Goal: Transaction & Acquisition: Purchase product/service

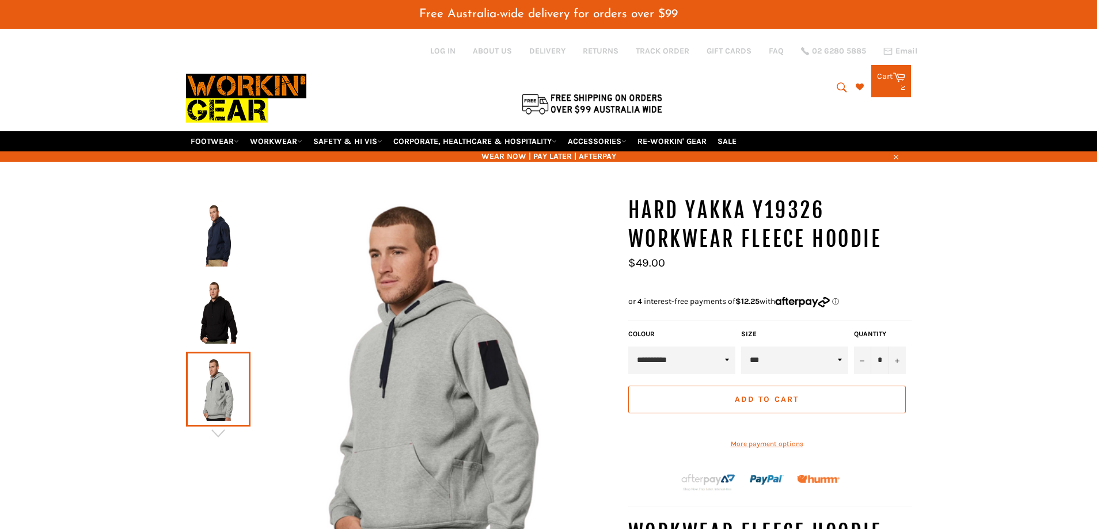
click at [889, 85] on div "2 items" at bounding box center [891, 87] width 28 height 8
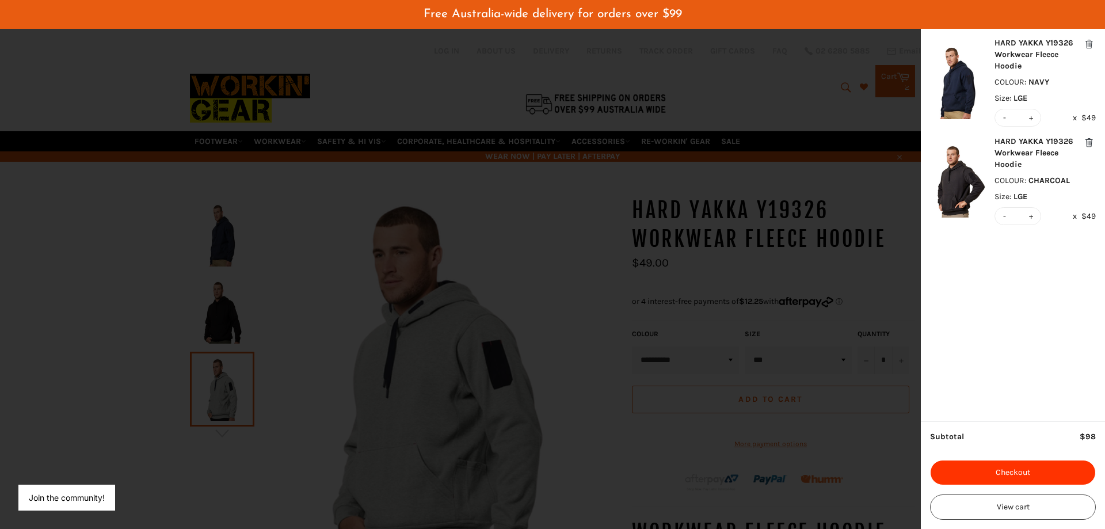
click at [1016, 470] on button "Checkout" at bounding box center [1013, 472] width 166 height 25
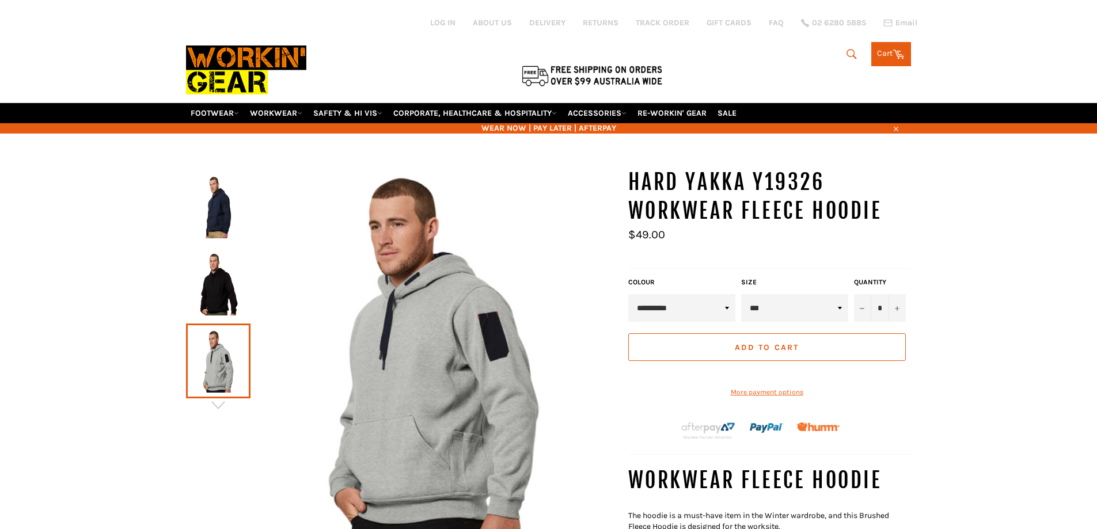
click at [878, 54] on link "Cart Cart" at bounding box center [891, 54] width 40 height 24
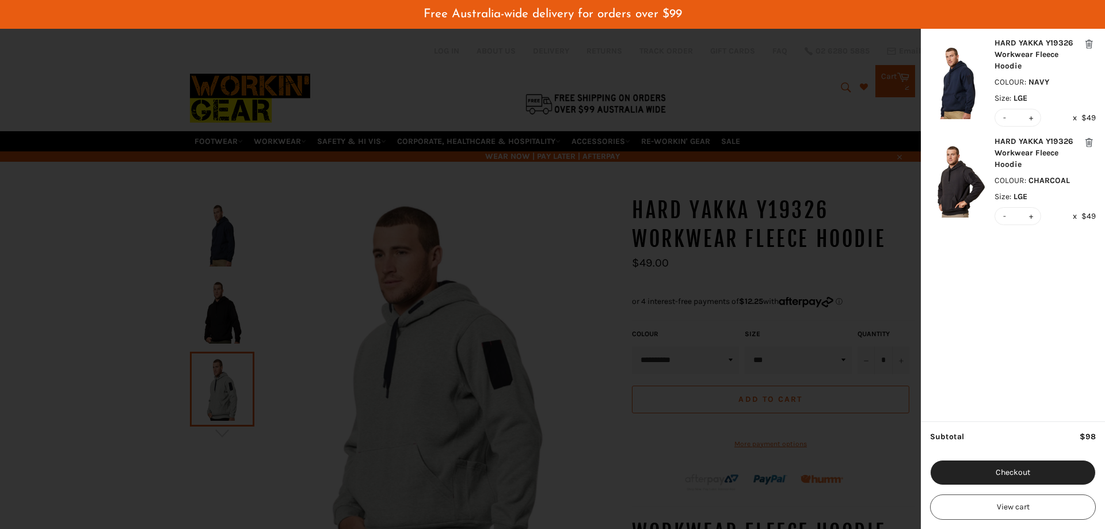
click at [1090, 46] on button "modal" at bounding box center [1089, 44] width 14 height 14
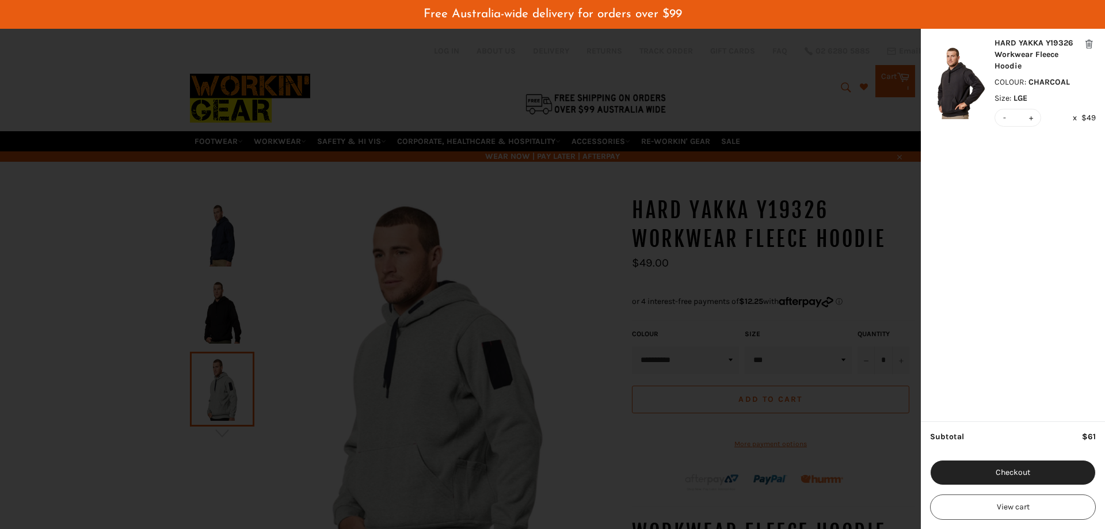
click at [1090, 46] on button "modal" at bounding box center [1089, 44] width 14 height 14
